Goal: Task Accomplishment & Management: Manage account settings

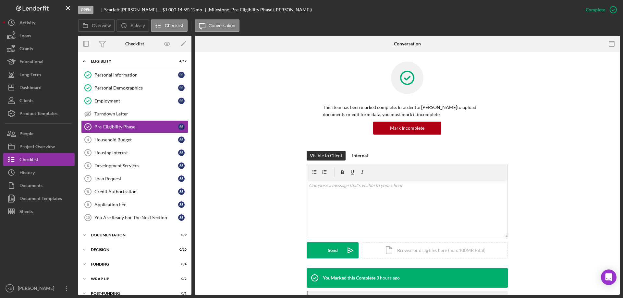
click at [51, 86] on button "Icon/Dashboard Dashboard" at bounding box center [38, 87] width 71 height 13
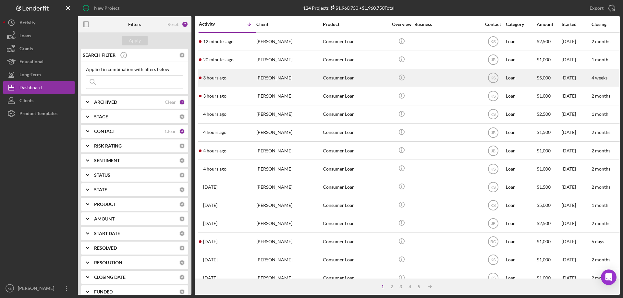
click at [295, 80] on div "[PERSON_NAME]" at bounding box center [288, 77] width 65 height 17
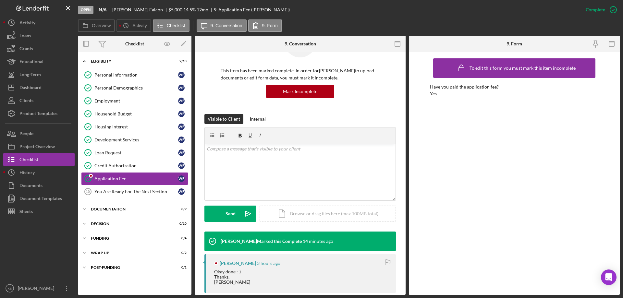
scroll to position [97, 0]
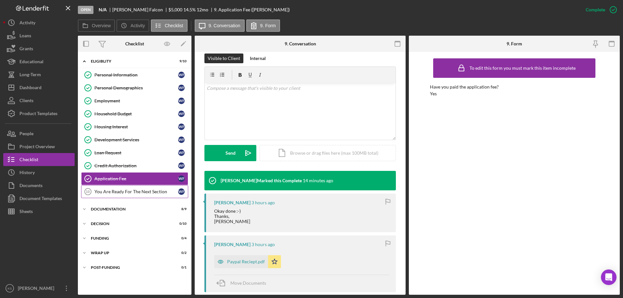
click at [148, 194] on div "You Are Ready For The Next Section" at bounding box center [136, 191] width 84 height 5
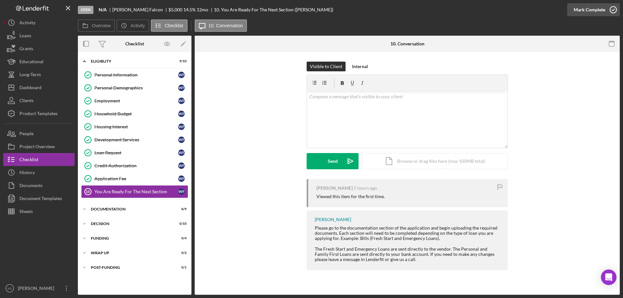
click at [596, 12] on div "Mark Complete" at bounding box center [589, 9] width 31 height 13
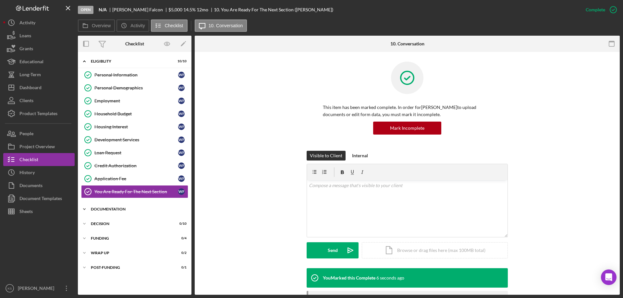
click at [115, 209] on div "Documentation" at bounding box center [137, 209] width 93 height 4
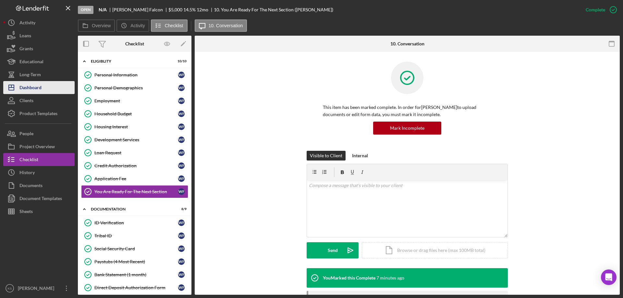
click at [37, 89] on div "Dashboard" at bounding box center [30, 88] width 22 height 15
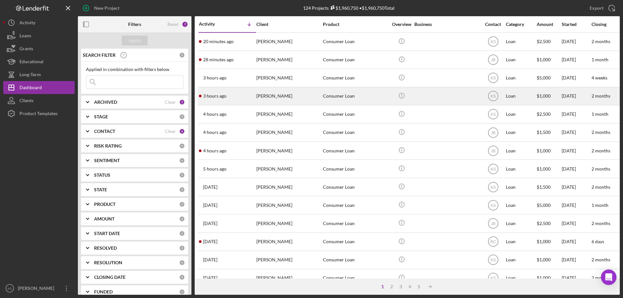
click at [295, 95] on div "[PERSON_NAME]" at bounding box center [288, 96] width 65 height 17
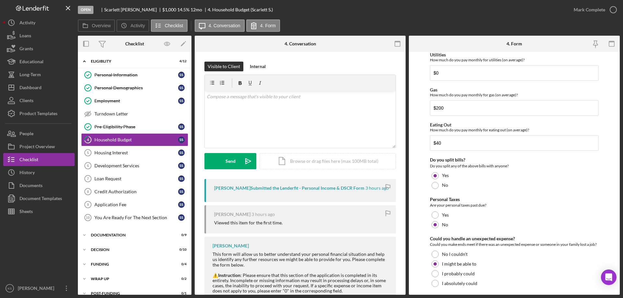
scroll to position [421, 0]
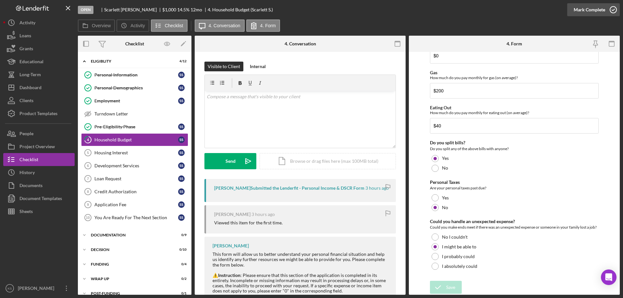
click at [585, 11] on div "Mark Complete" at bounding box center [589, 9] width 31 height 13
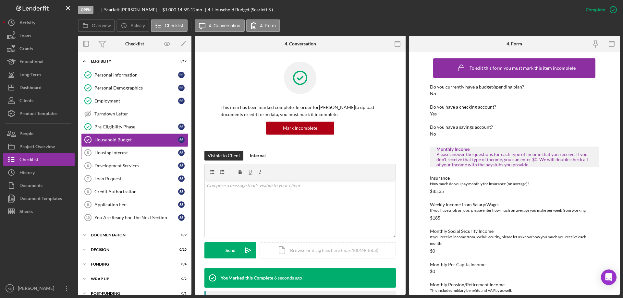
click at [120, 155] on div "Housing Interest" at bounding box center [136, 152] width 84 height 5
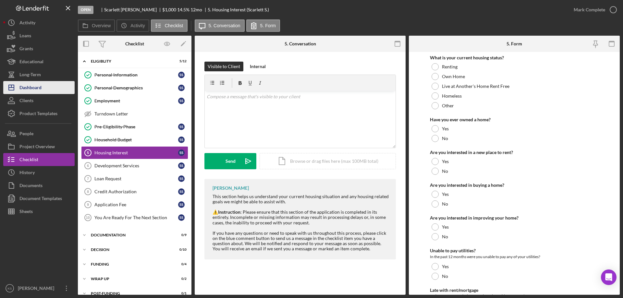
click at [46, 91] on button "Icon/Dashboard Dashboard" at bounding box center [38, 87] width 71 height 13
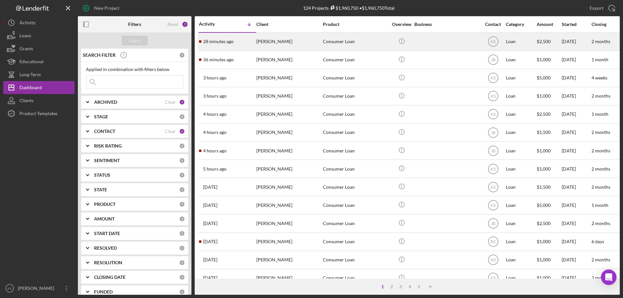
click at [286, 45] on div "[PERSON_NAME]" at bounding box center [288, 41] width 65 height 17
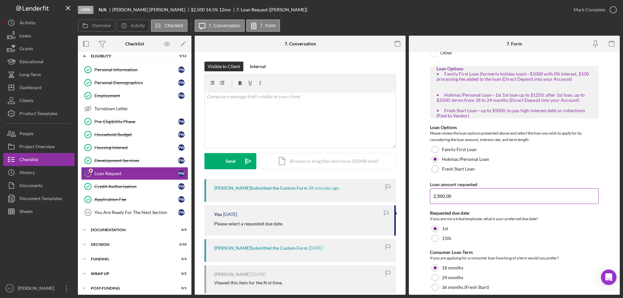
scroll to position [119, 0]
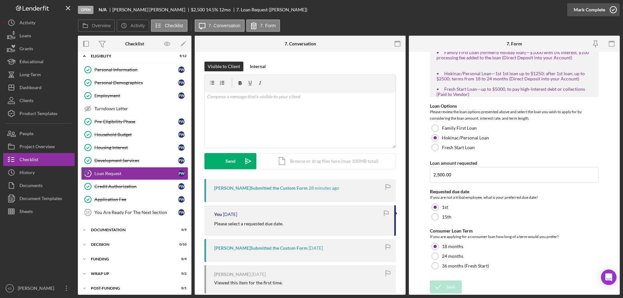
click at [599, 13] on div "Mark Complete" at bounding box center [589, 9] width 31 height 13
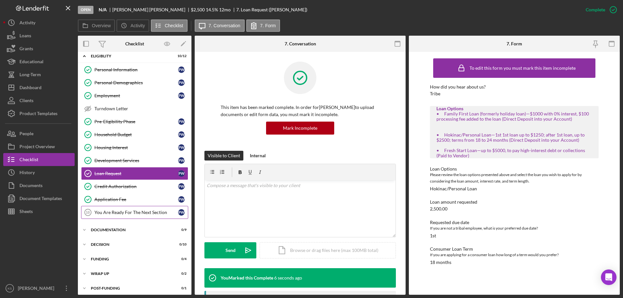
click at [142, 217] on link "You Are Ready For The Next Section 10 You Are Ready For The Next Section P W" at bounding box center [134, 212] width 107 height 13
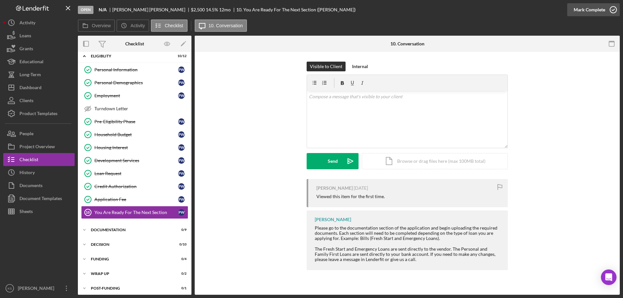
click at [585, 10] on div "Mark Complete" at bounding box center [589, 9] width 31 height 13
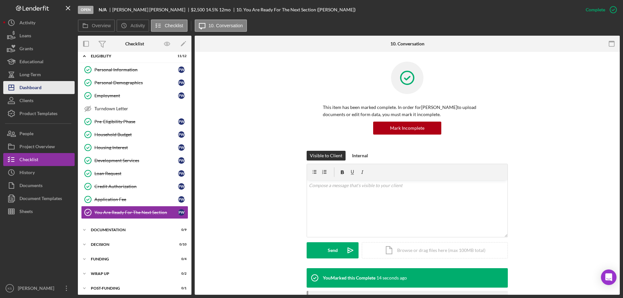
click at [40, 82] on div "Dashboard" at bounding box center [30, 88] width 22 height 15
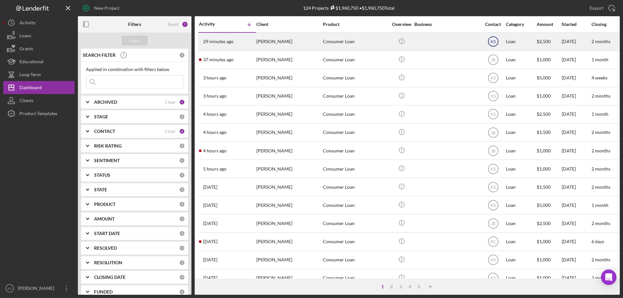
click at [494, 41] on text "KS" at bounding box center [493, 42] width 5 height 5
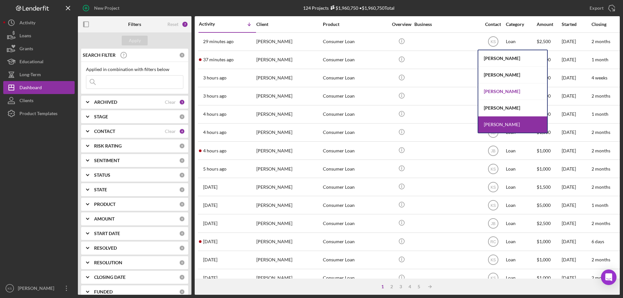
click at [497, 88] on div "[PERSON_NAME]" at bounding box center [513, 91] width 69 height 17
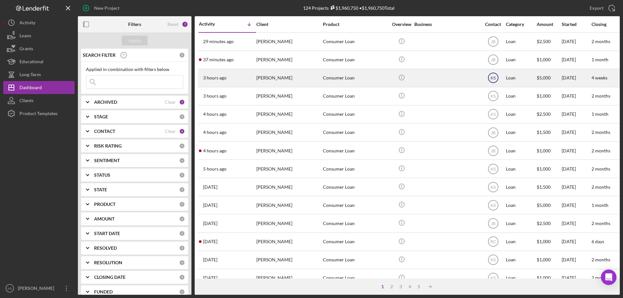
click at [495, 81] on icon "KS" at bounding box center [493, 78] width 16 height 16
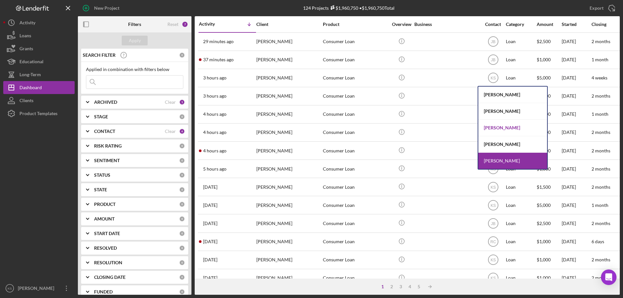
click at [500, 127] on div "[PERSON_NAME]" at bounding box center [513, 128] width 69 height 17
